Goal: Task Accomplishment & Management: Use online tool/utility

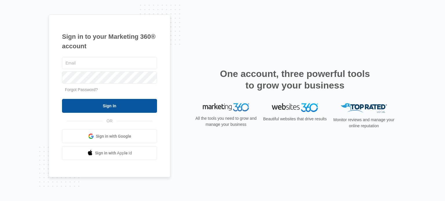
type input "[EMAIL_ADDRESS][DOMAIN_NAME]"
click at [96, 108] on input "Sign In" at bounding box center [109, 106] width 95 height 14
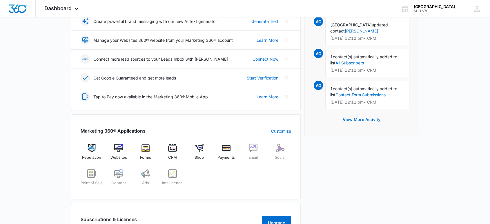
scroll to position [129, 0]
click at [173, 155] on span "CRM" at bounding box center [172, 157] width 9 height 6
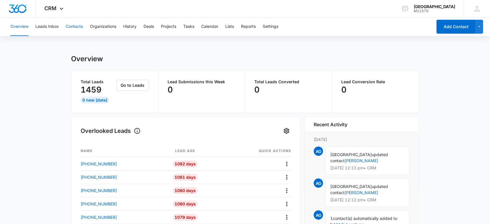
click at [70, 23] on button "Contacts" at bounding box center [74, 26] width 17 height 19
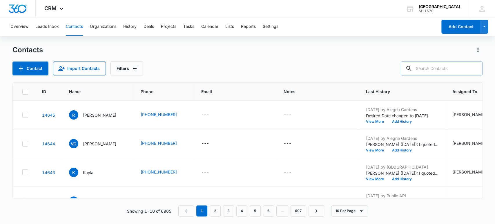
click at [430, 68] on input "text" at bounding box center [442, 68] width 82 height 14
type input "346-370-3560"
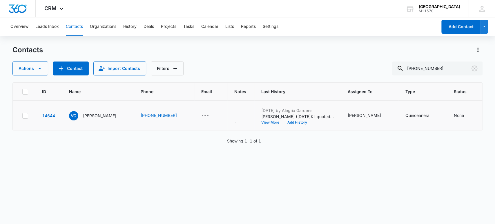
click at [269, 121] on button "View More" at bounding box center [272, 122] width 22 height 3
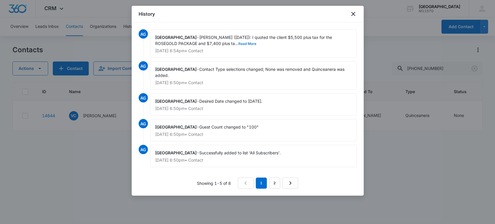
click at [238, 44] on button "Read More" at bounding box center [247, 43] width 18 height 3
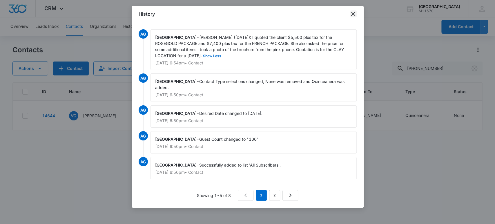
click at [354, 13] on icon "close" at bounding box center [353, 13] width 7 height 7
